Goal: Transaction & Acquisition: Obtain resource

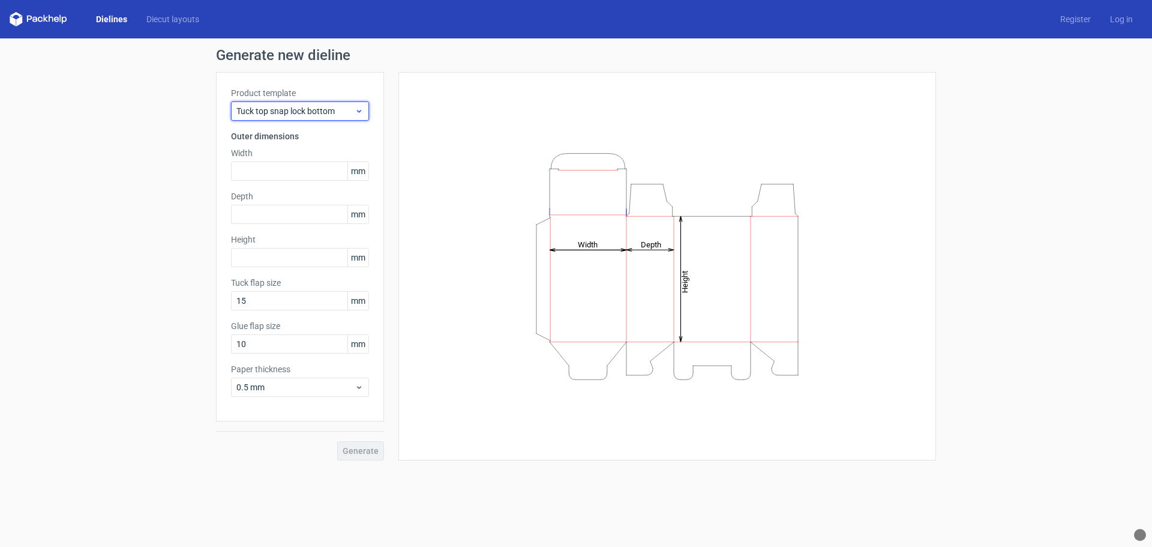
click at [362, 112] on icon at bounding box center [359, 111] width 9 height 10
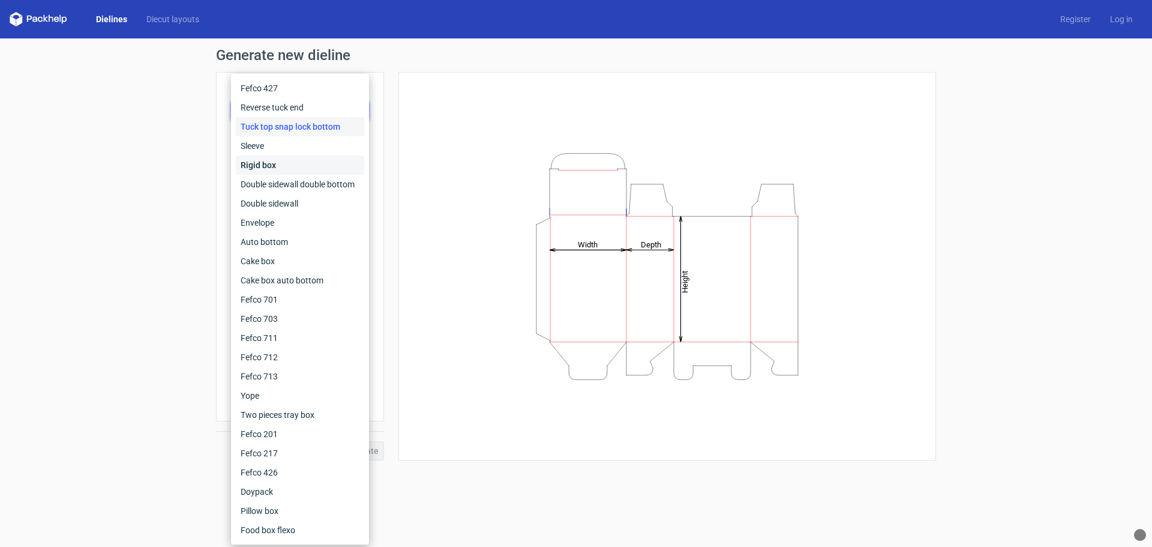
click at [258, 162] on div "Rigid box" at bounding box center [300, 164] width 128 height 19
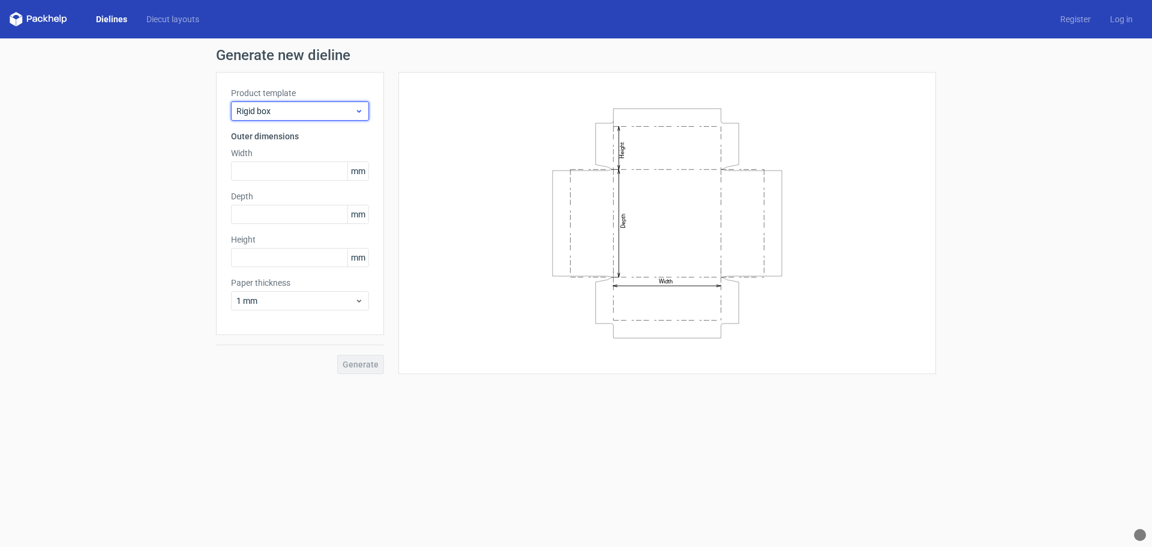
click at [327, 110] on span "Rigid box" at bounding box center [295, 111] width 118 height 12
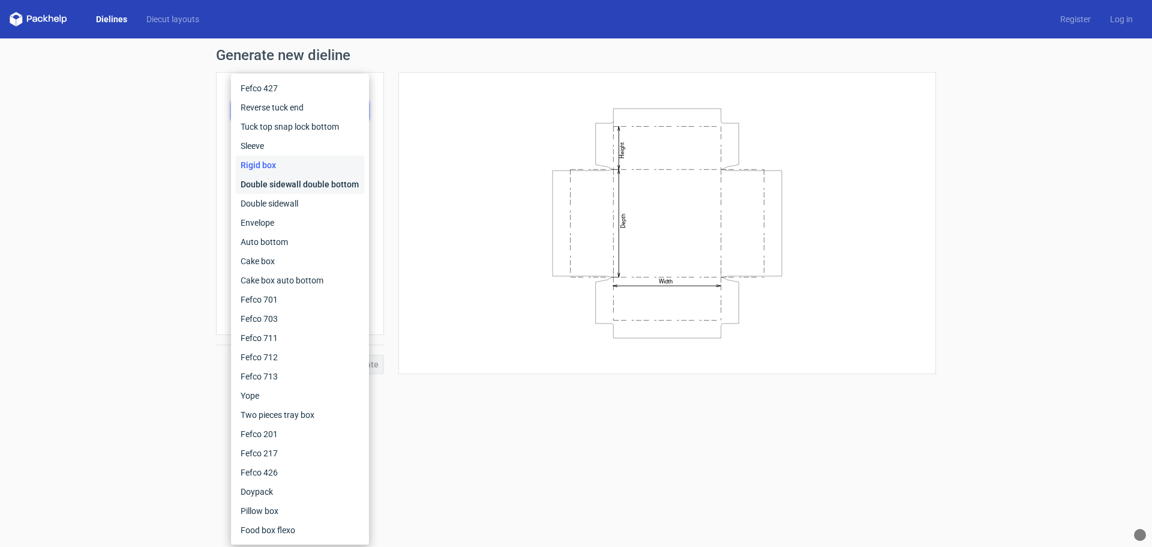
click at [275, 186] on div "Double sidewall double bottom" at bounding box center [300, 184] width 128 height 19
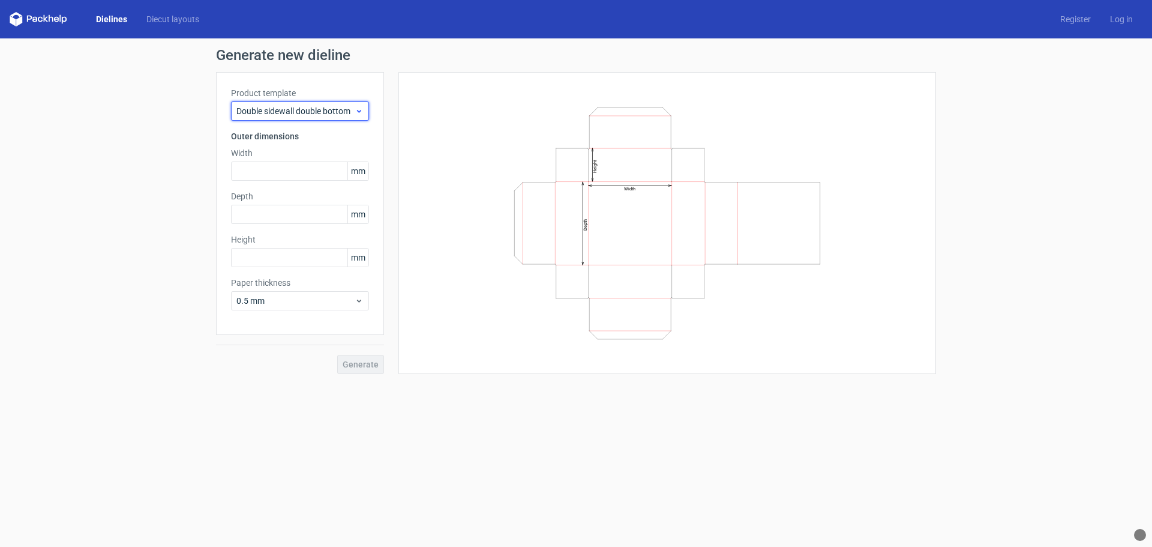
click at [317, 111] on span "Double sidewall double bottom" at bounding box center [295, 111] width 118 height 12
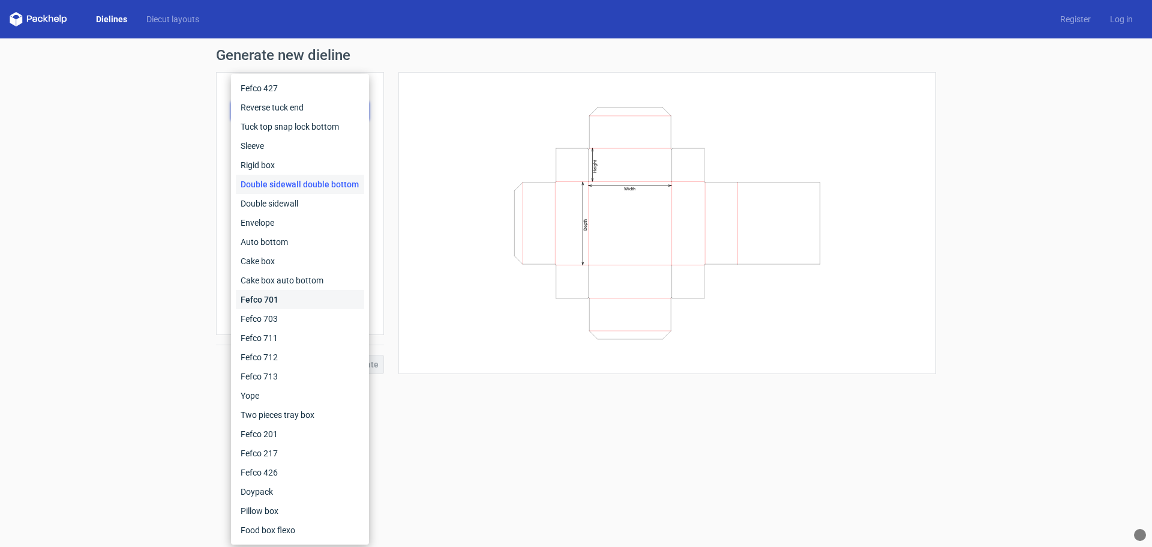
click at [269, 298] on div "Fefco 701" at bounding box center [300, 299] width 128 height 19
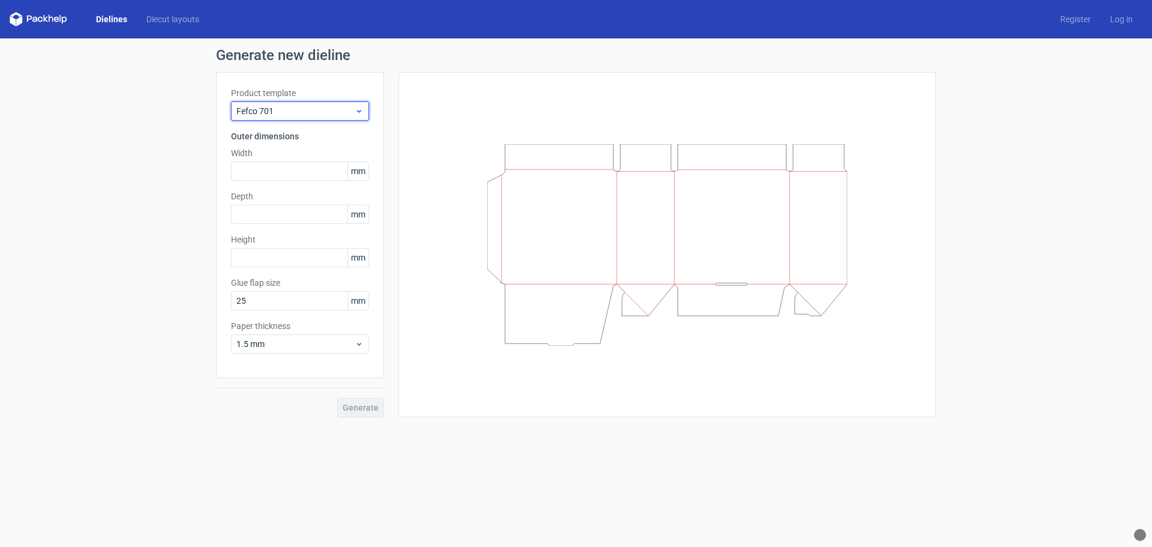
click at [323, 115] on span "Fefco 701" at bounding box center [295, 111] width 118 height 12
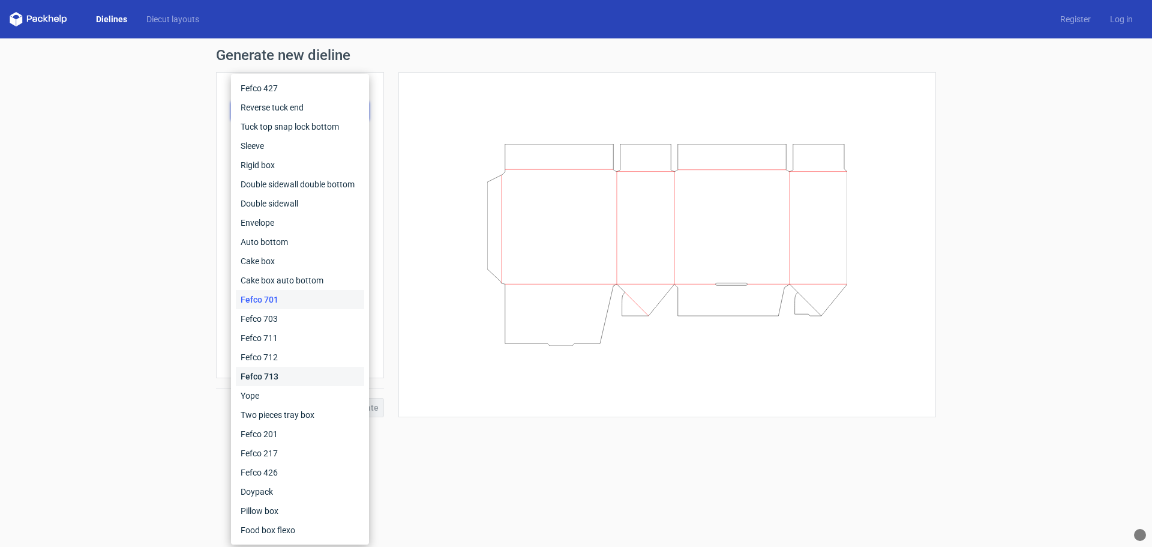
click at [272, 376] on div "Fefco 713" at bounding box center [300, 376] width 128 height 19
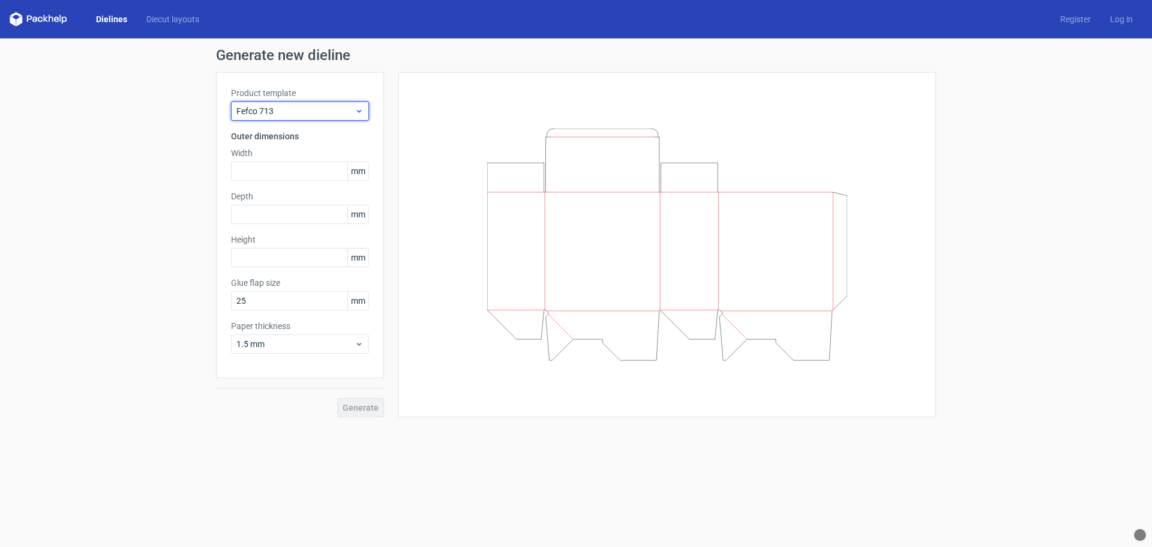
click at [308, 119] on div "Fefco 713" at bounding box center [300, 110] width 138 height 19
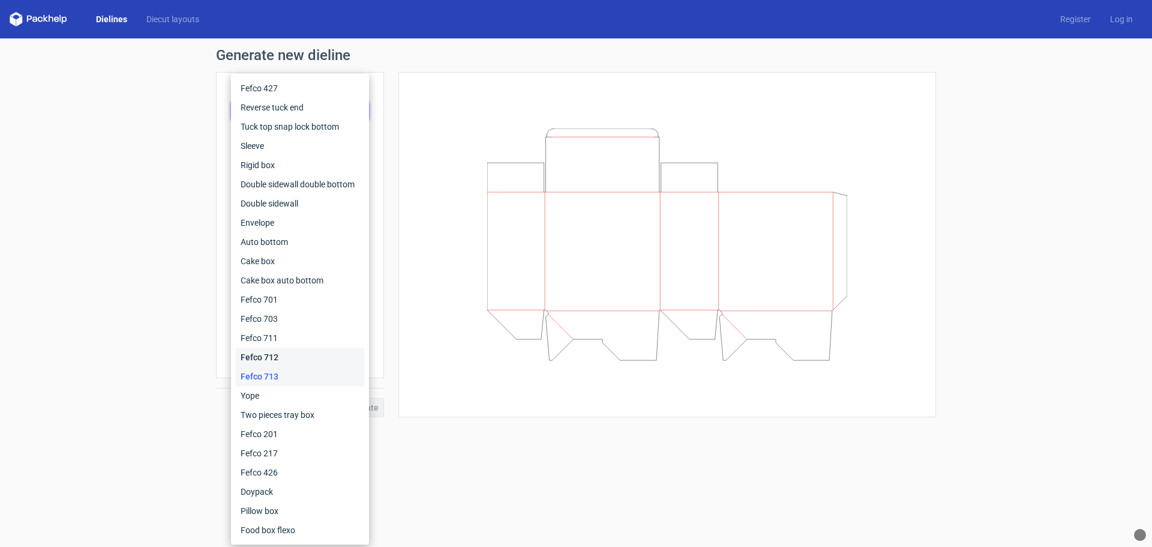
click at [262, 358] on div "Fefco 712" at bounding box center [300, 356] width 128 height 19
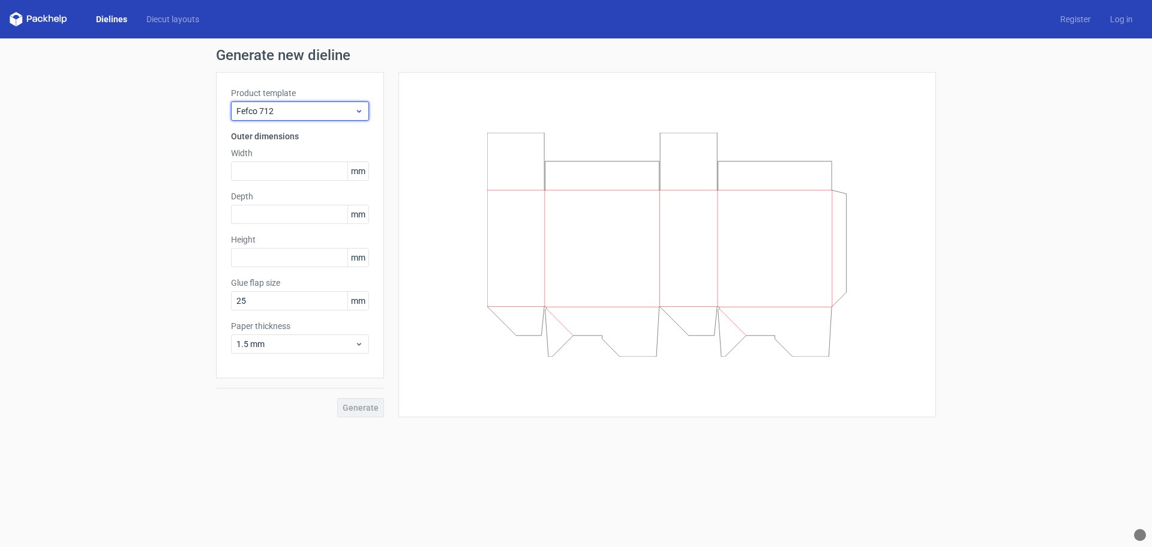
click at [323, 119] on div "Fefco 712" at bounding box center [300, 110] width 138 height 19
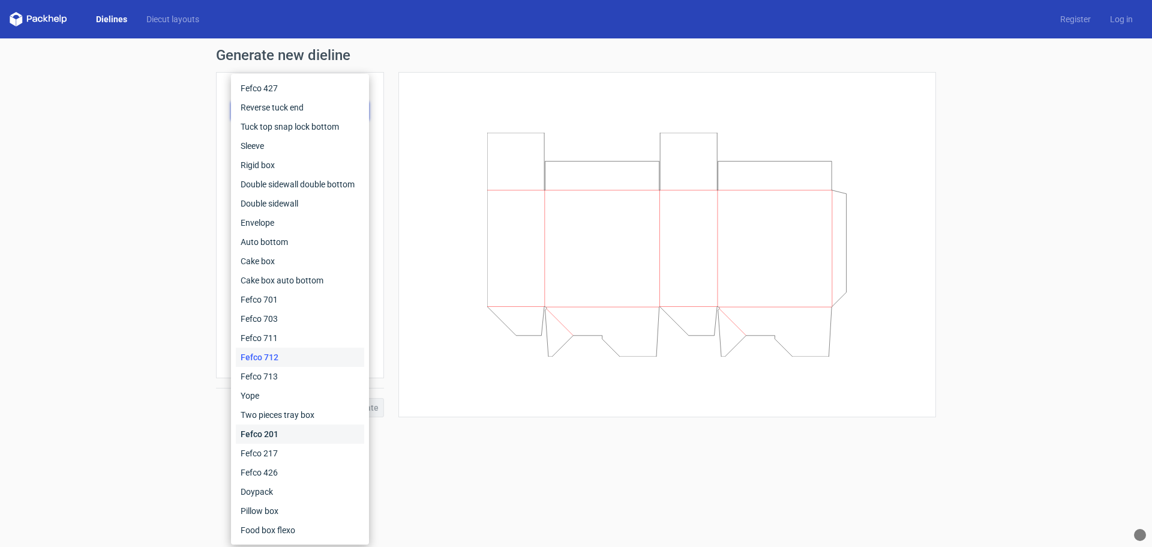
click at [269, 438] on div "Fefco 201" at bounding box center [300, 433] width 128 height 19
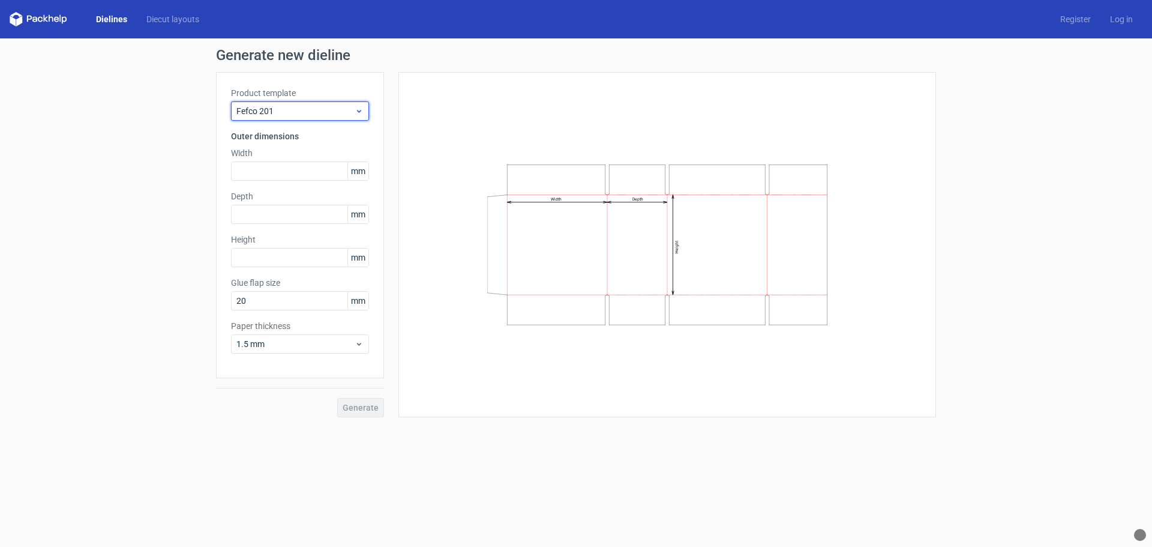
click at [342, 118] on div "Fefco 201" at bounding box center [300, 110] width 138 height 19
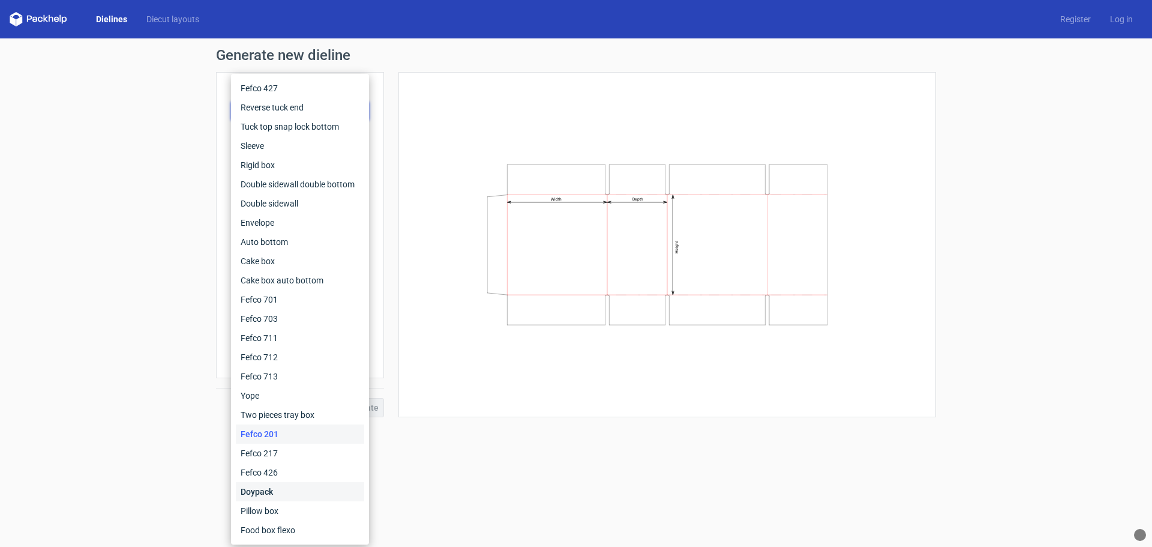
click at [268, 494] on div "Doypack" at bounding box center [300, 491] width 128 height 19
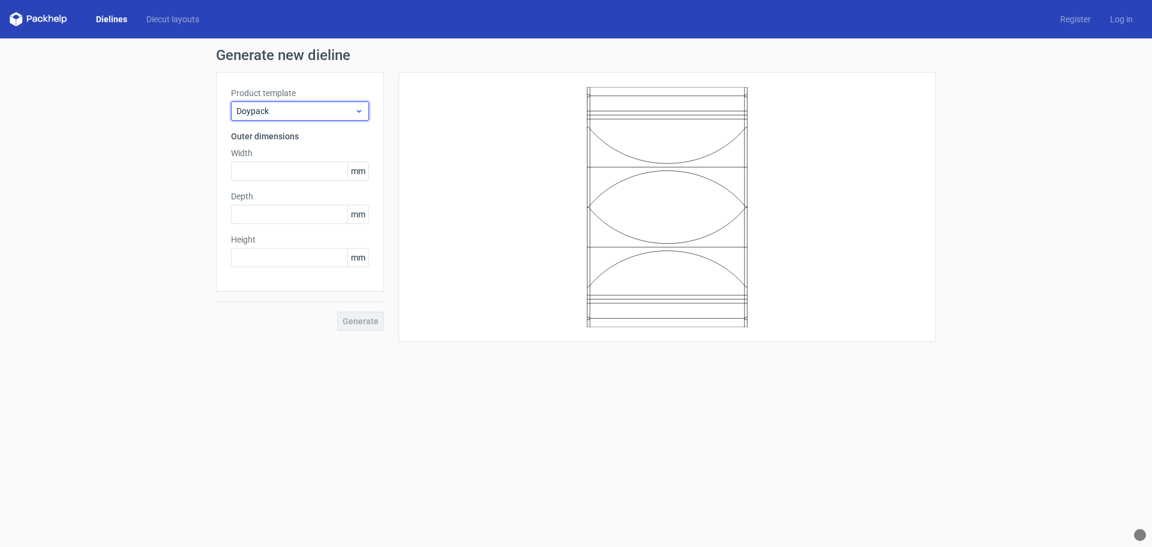
click at [343, 118] on div "Doypack" at bounding box center [300, 110] width 138 height 19
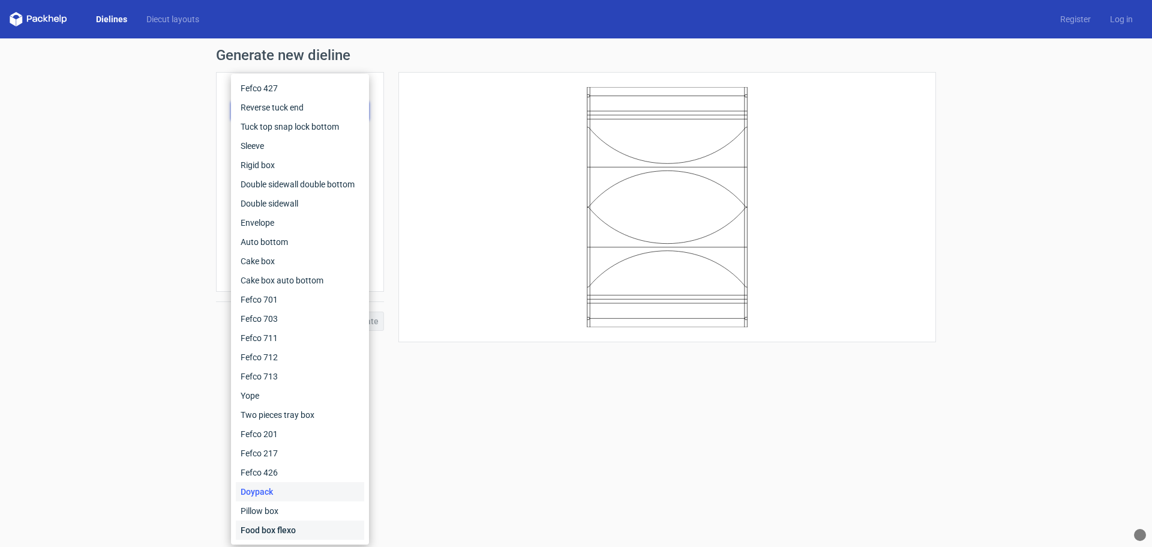
click at [269, 530] on div "Food box flexo" at bounding box center [300, 529] width 128 height 19
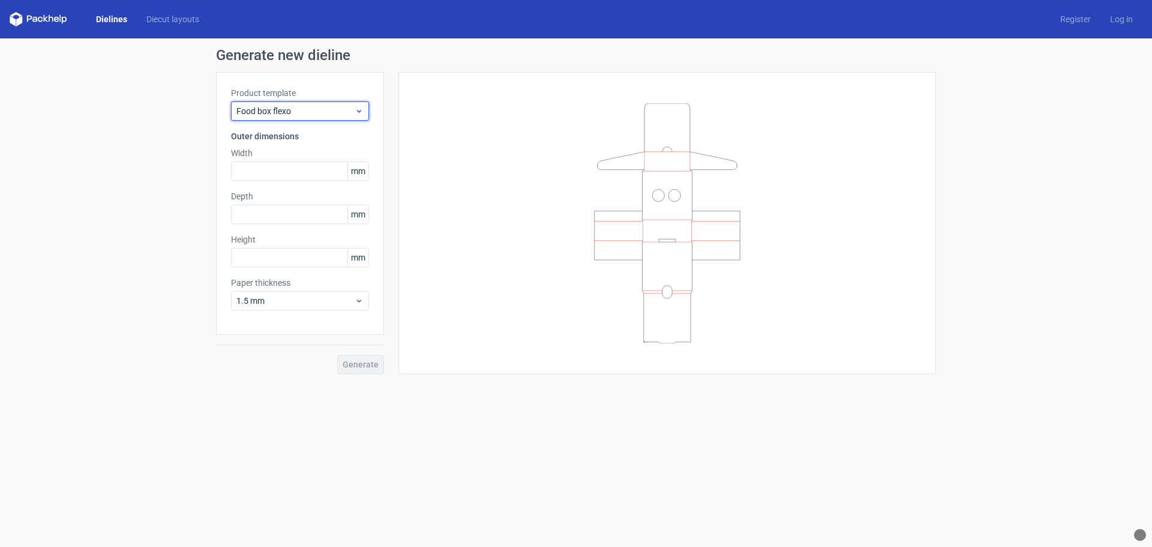
click at [334, 110] on span "Food box flexo" at bounding box center [295, 111] width 118 height 12
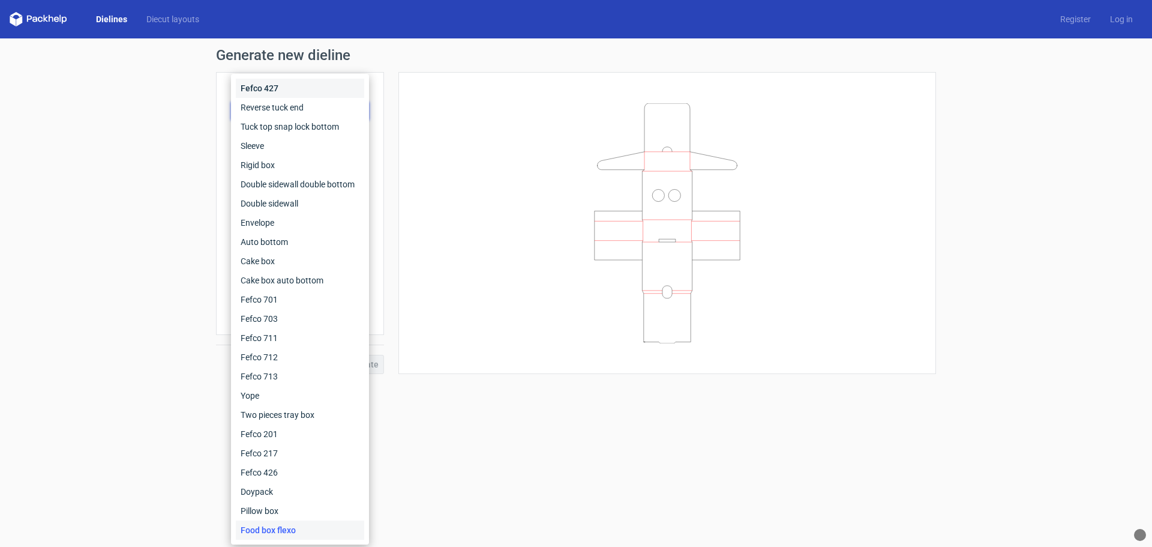
click at [271, 88] on div "Fefco 427" at bounding box center [300, 88] width 128 height 19
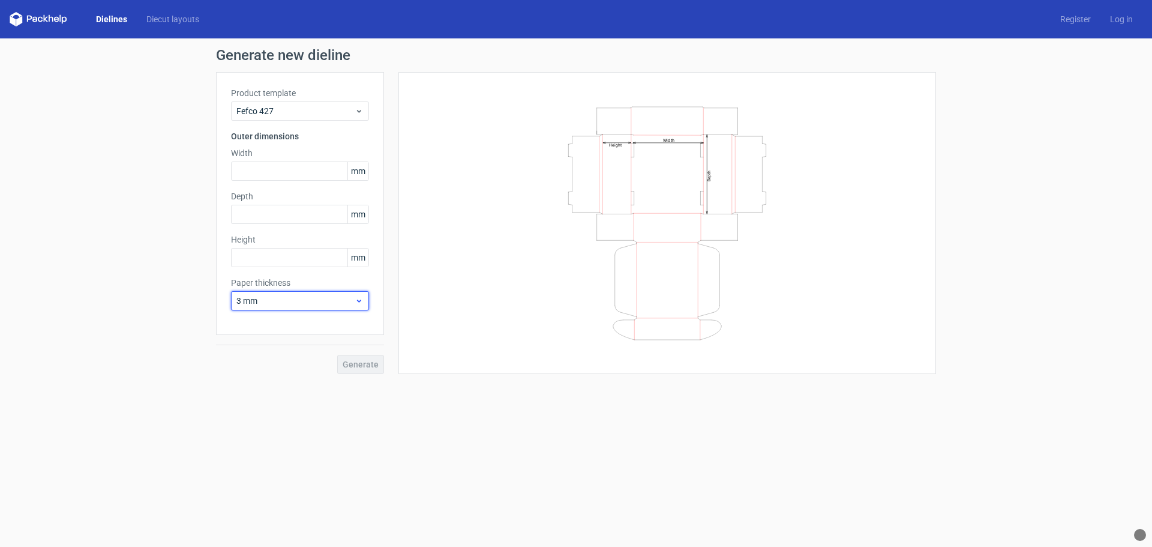
click at [358, 300] on use at bounding box center [359, 300] width 4 height 3
click at [272, 384] on div "1.5 mm" at bounding box center [300, 384] width 128 height 19
click at [282, 173] on input "text" at bounding box center [300, 170] width 138 height 19
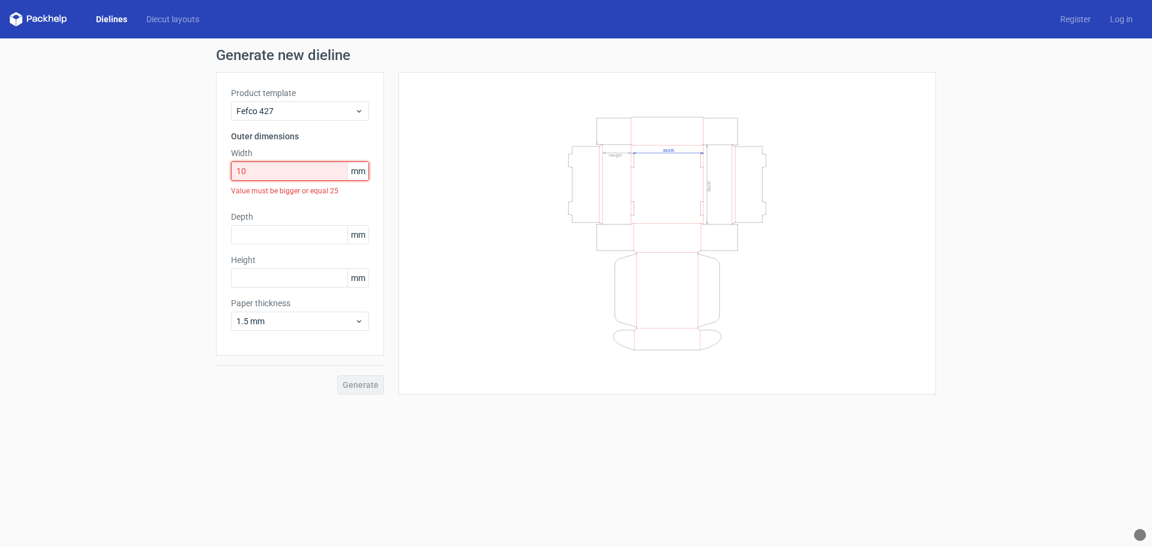
drag, startPoint x: 267, startPoint y: 172, endPoint x: 203, endPoint y: 173, distance: 63.6
click at [203, 173] on div "Generate new dieline Product template Fefco 427 Outer dimensions Width 10 mm Va…" at bounding box center [576, 220] width 1152 height 365
paste input "250825"
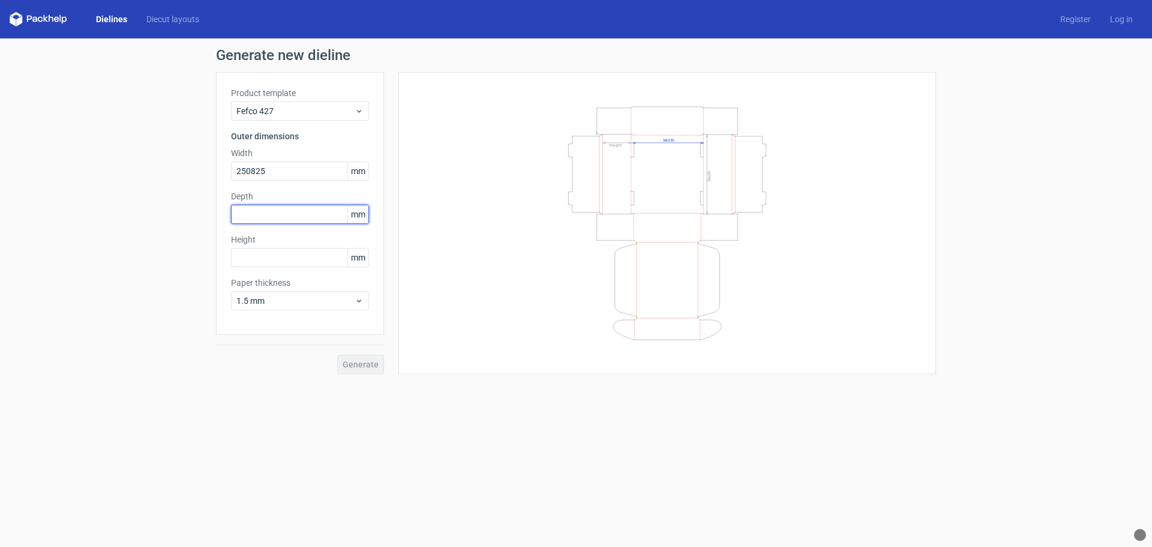
click at [274, 213] on div "Depth mm" at bounding box center [300, 207] width 138 height 34
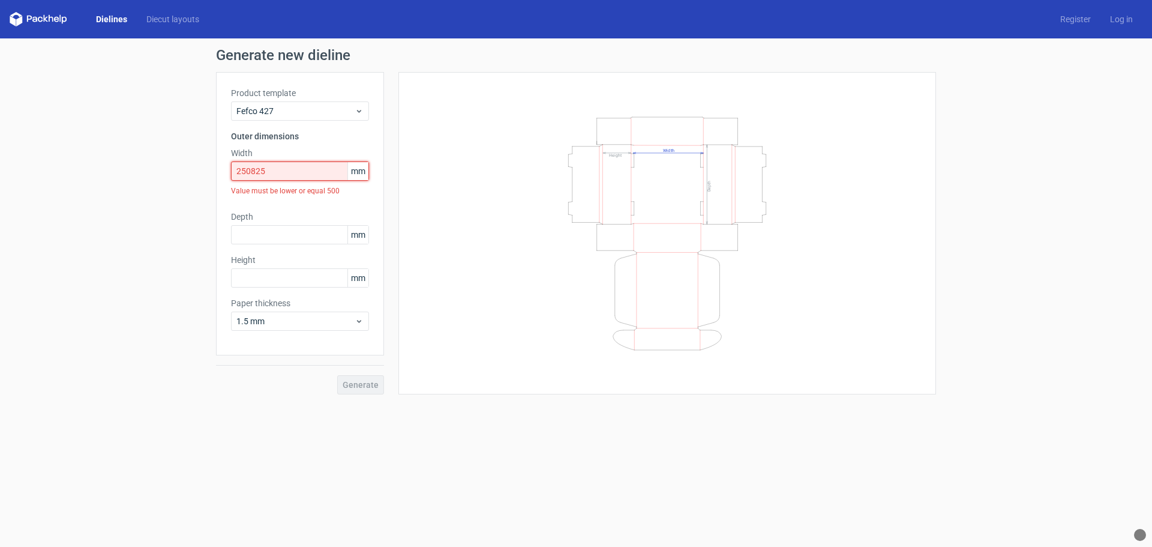
drag, startPoint x: 274, startPoint y: 172, endPoint x: 205, endPoint y: 169, distance: 68.5
click at [205, 169] on div "Generate new dieline Product template Fefco 427 Outer dimensions Width 250825 m…" at bounding box center [576, 220] width 1152 height 365
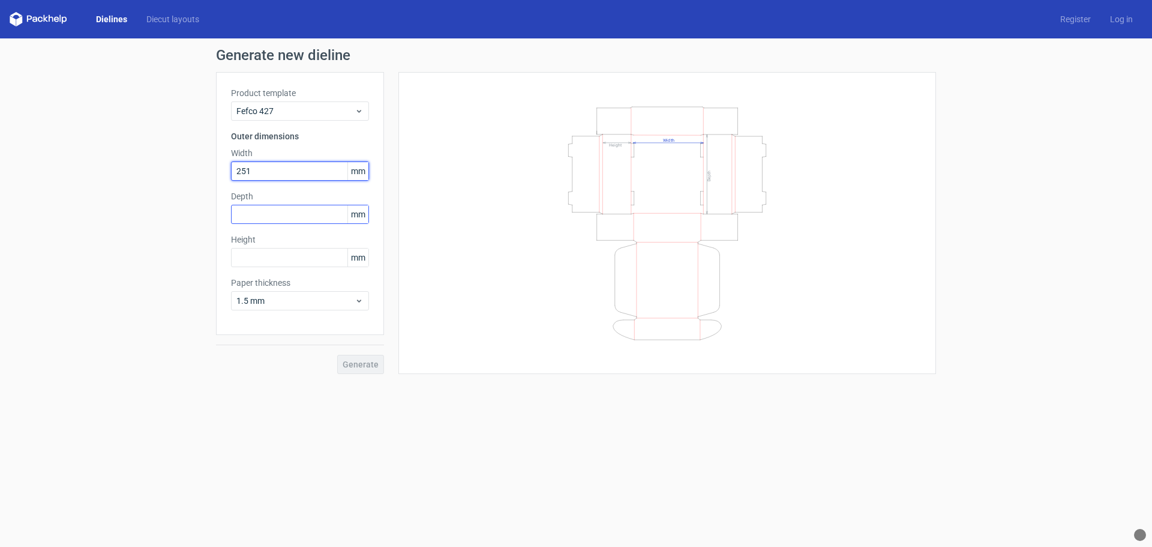
type input "251"
click at [281, 216] on input "text" at bounding box center [300, 214] width 138 height 19
type input "251"
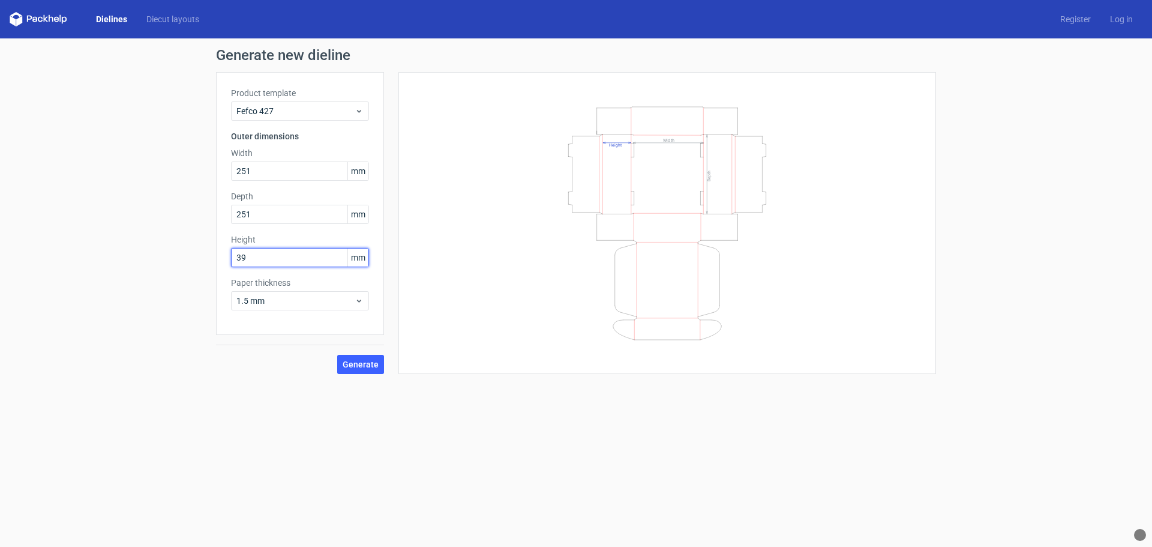
drag, startPoint x: 266, startPoint y: 256, endPoint x: 206, endPoint y: 256, distance: 60.0
click at [206, 256] on div "Generate new dieline Product template Fefco 427 Outer dimensions Width 251 mm D…" at bounding box center [576, 210] width 1152 height 345
type input "39"
click at [368, 365] on span "Generate" at bounding box center [361, 364] width 36 height 8
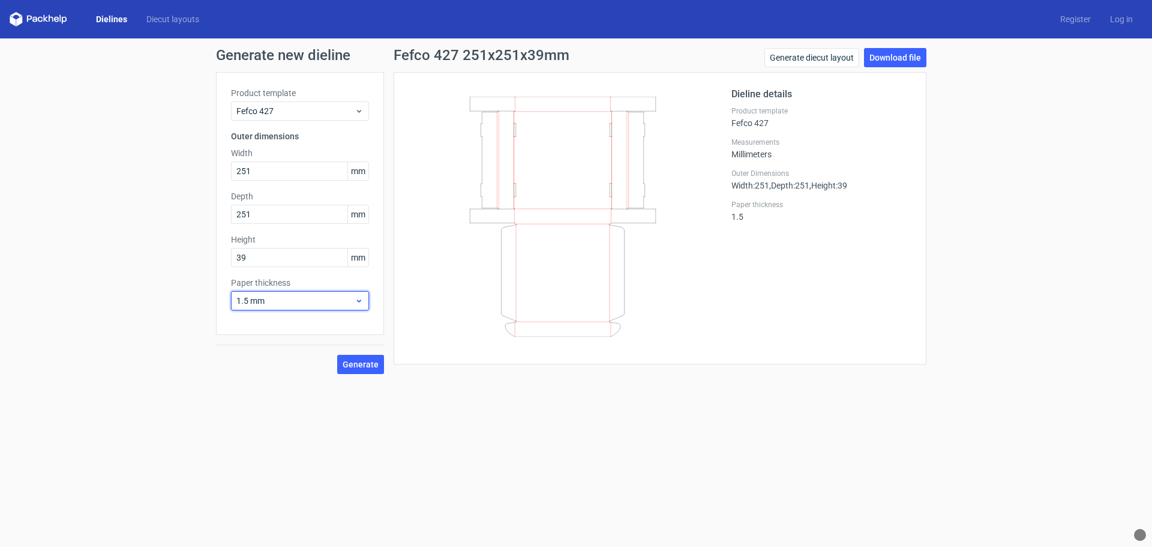
click at [359, 300] on icon at bounding box center [359, 301] width 9 height 10
click at [260, 402] on div "3 mm" at bounding box center [300, 403] width 128 height 19
click at [294, 259] on input "39" at bounding box center [300, 257] width 138 height 19
click at [368, 365] on span "Generate" at bounding box center [361, 364] width 36 height 8
click at [370, 364] on span "Generate" at bounding box center [361, 364] width 36 height 8
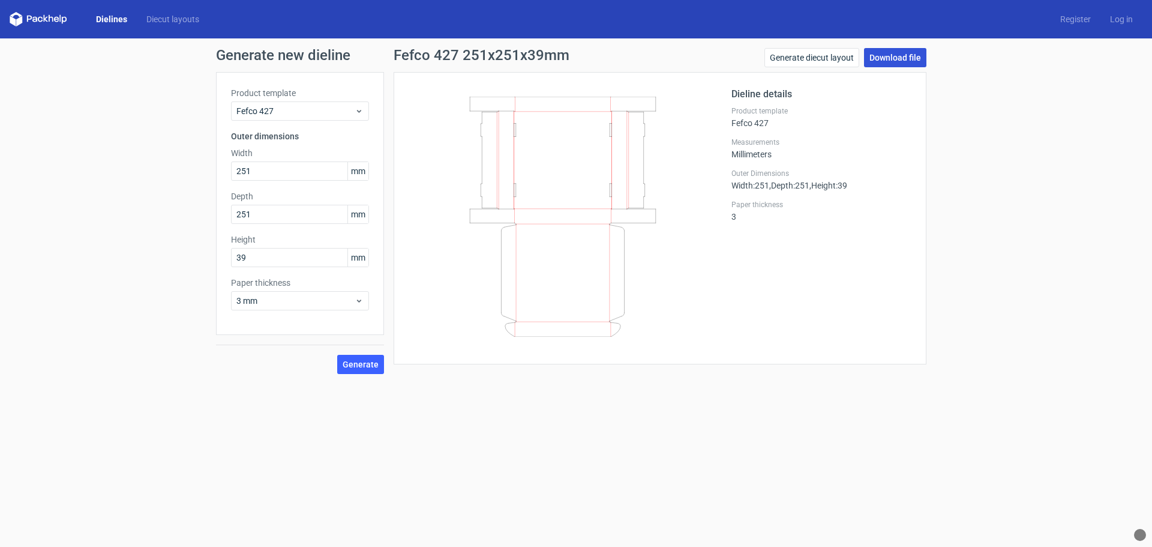
click at [900, 58] on link "Download file" at bounding box center [895, 57] width 62 height 19
drag, startPoint x: 262, startPoint y: 170, endPoint x: 176, endPoint y: 170, distance: 86.4
click at [176, 170] on div "Generate new dieline Product template Fefco 427 Outer dimensions Width 251 mm D…" at bounding box center [576, 210] width 1152 height 345
click at [249, 172] on input "182" at bounding box center [300, 170] width 138 height 19
type input "183"
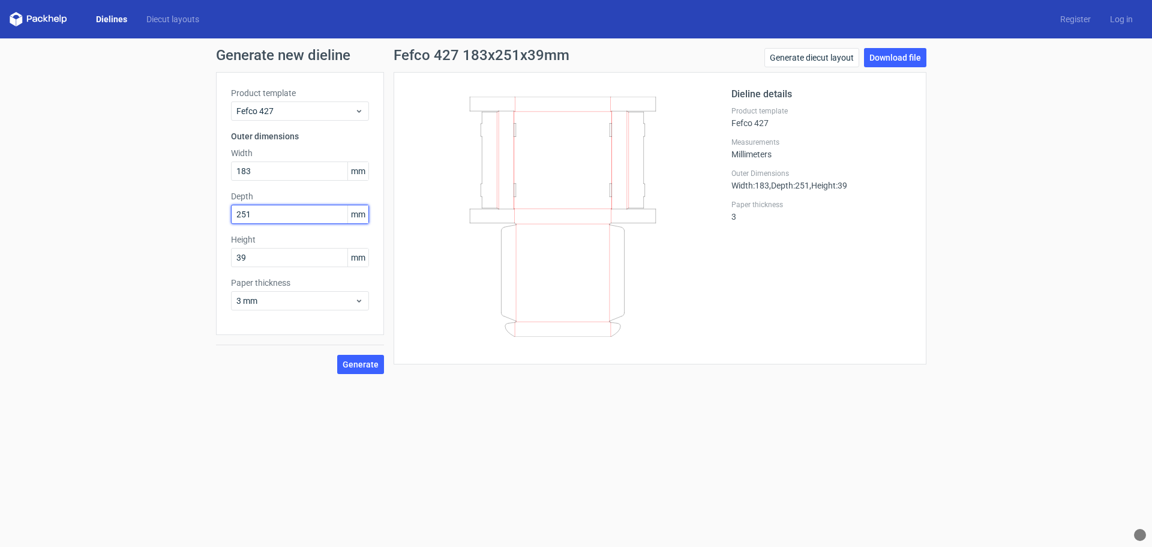
drag, startPoint x: 253, startPoint y: 215, endPoint x: 233, endPoint y: 215, distance: 19.8
click at [233, 215] on input "251" at bounding box center [300, 214] width 138 height 19
type input "183"
drag, startPoint x: 264, startPoint y: 257, endPoint x: 203, endPoint y: 257, distance: 60.6
click at [203, 257] on div "Generate new dieline Product template Fefco 427 Outer dimensions Width 183 mm D…" at bounding box center [576, 210] width 1152 height 345
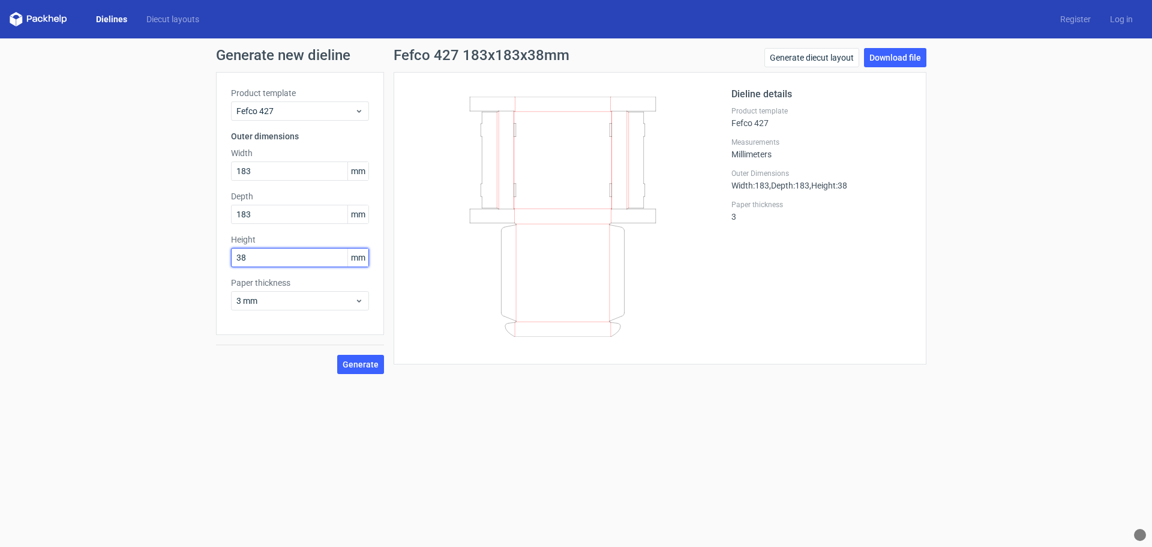
type input "38"
click at [449, 401] on form "Generate new dieline Product template Fefco 427 Outer dimensions Width 183 mm D…" at bounding box center [576, 292] width 1152 height 508
click at [364, 362] on span "Generate" at bounding box center [361, 364] width 36 height 8
click at [897, 58] on link "Download file" at bounding box center [895, 57] width 62 height 19
